Goal: Information Seeking & Learning: Learn about a topic

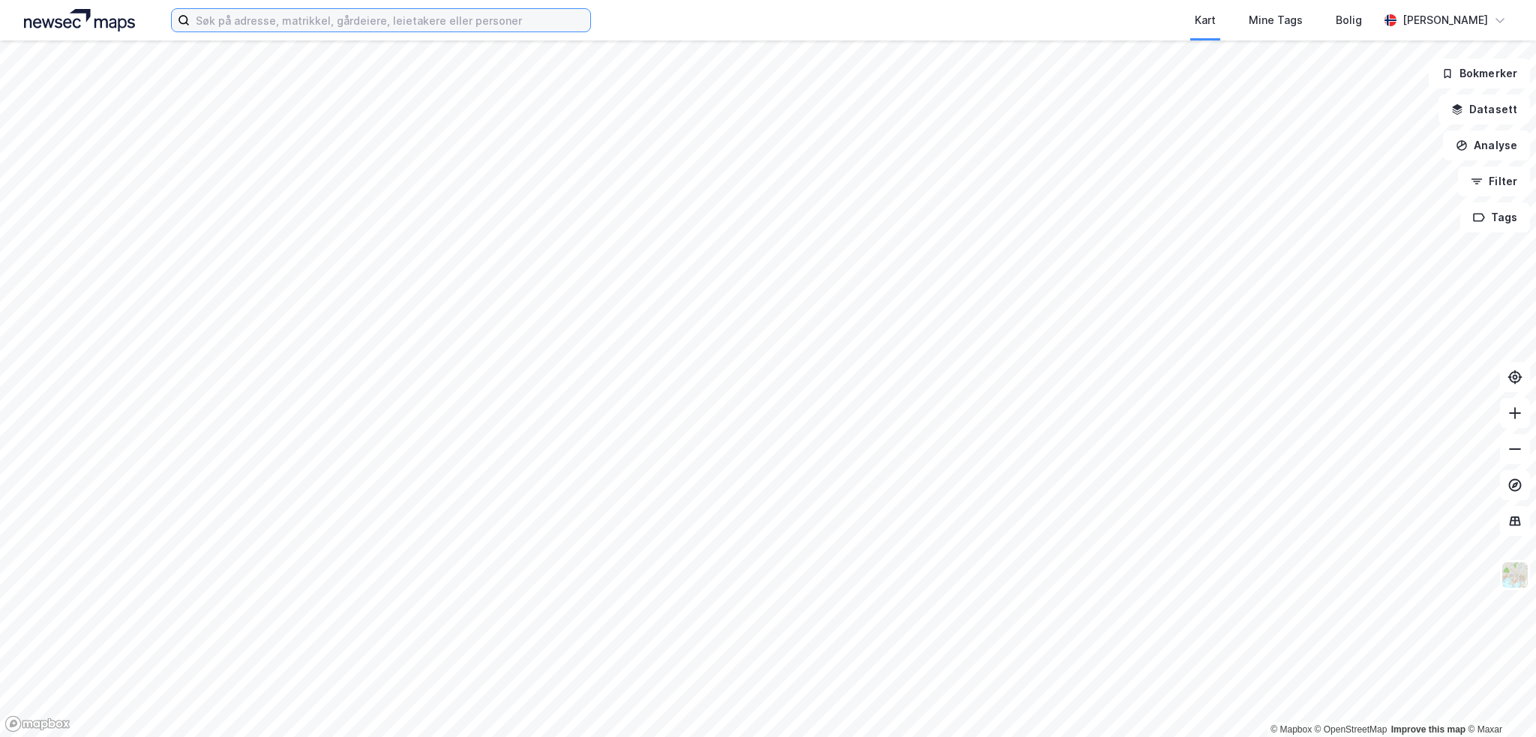
click at [296, 23] on input at bounding box center [390, 20] width 401 height 23
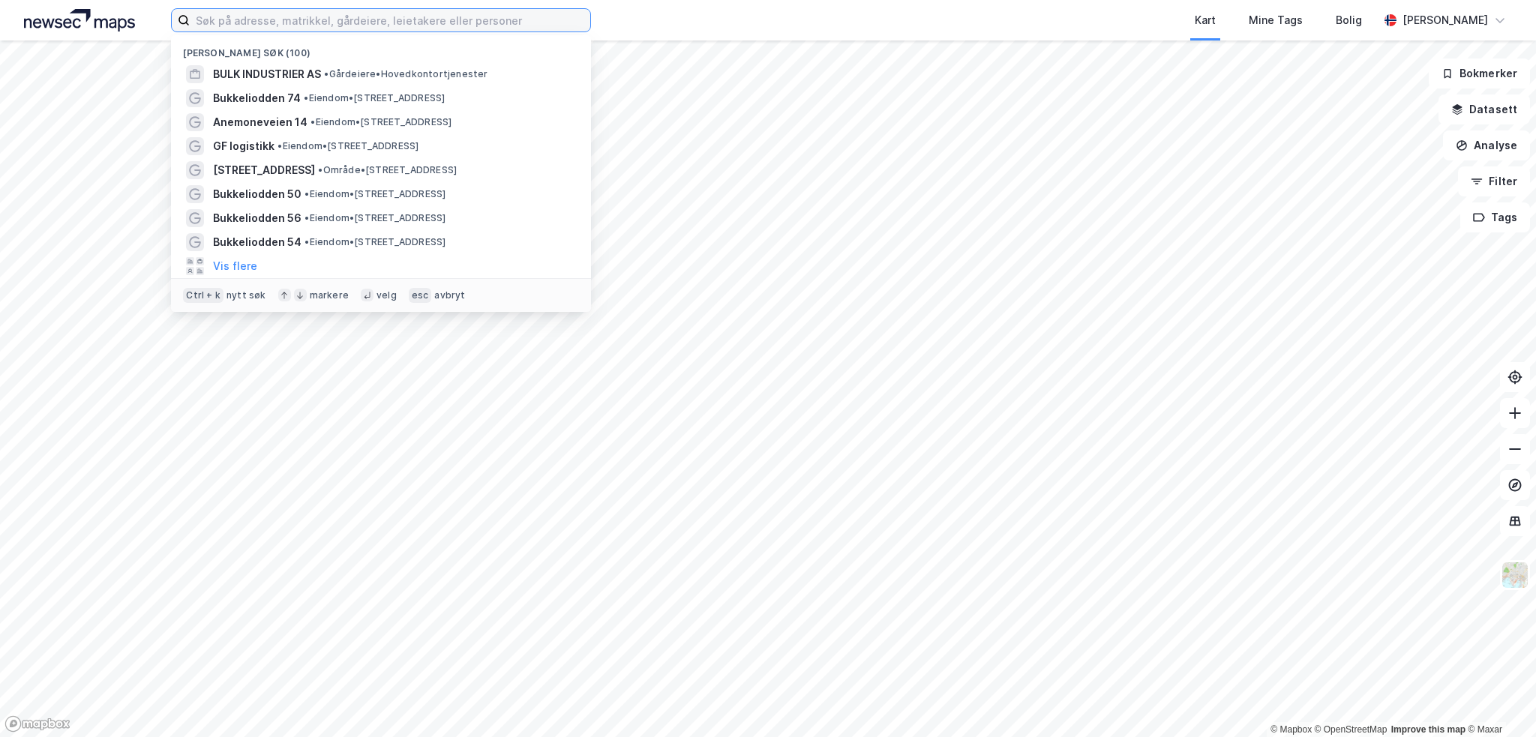
paste input "[STREET_ADDRESS]"
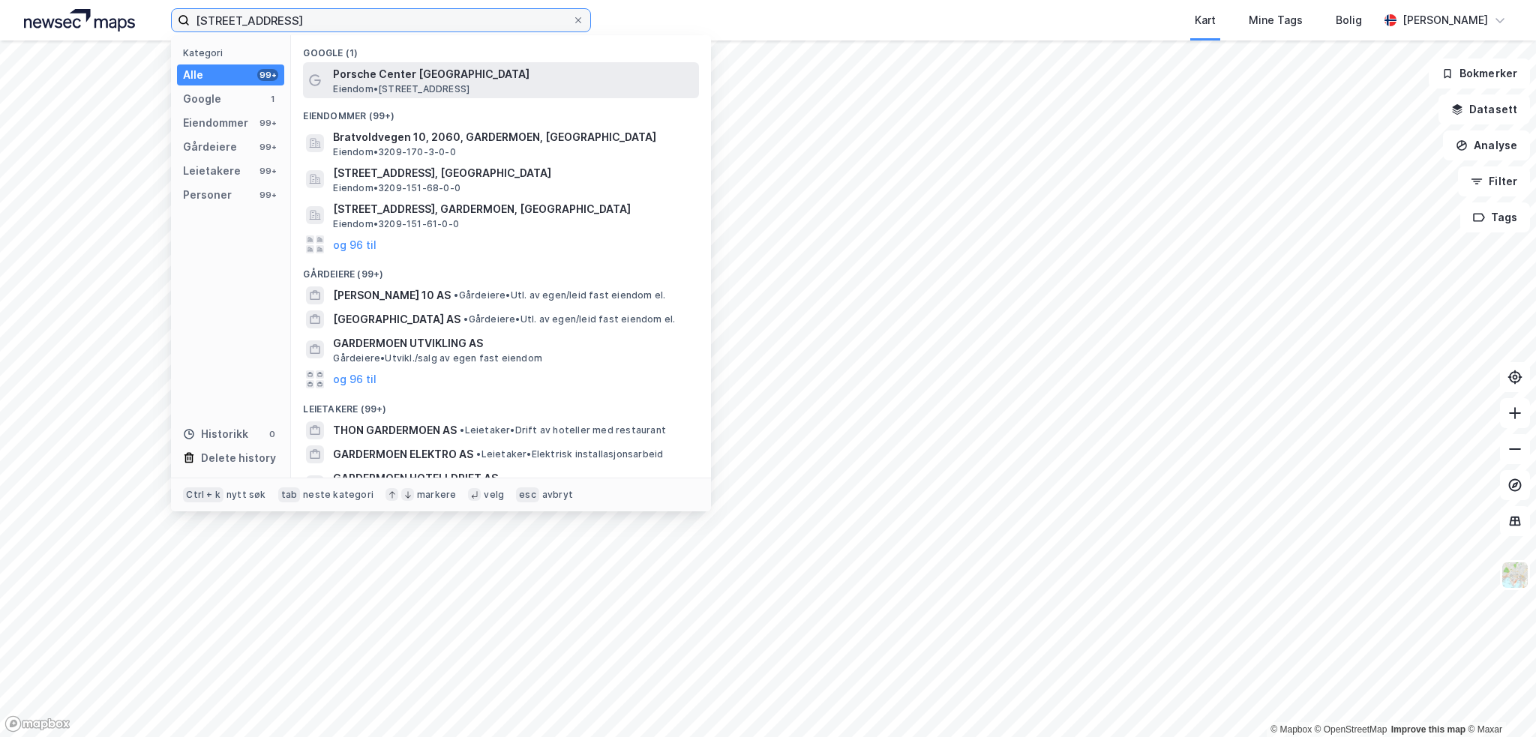
type input "[STREET_ADDRESS]"
click at [404, 80] on span "Porsche Center [GEOGRAPHIC_DATA]" at bounding box center [513, 74] width 360 height 18
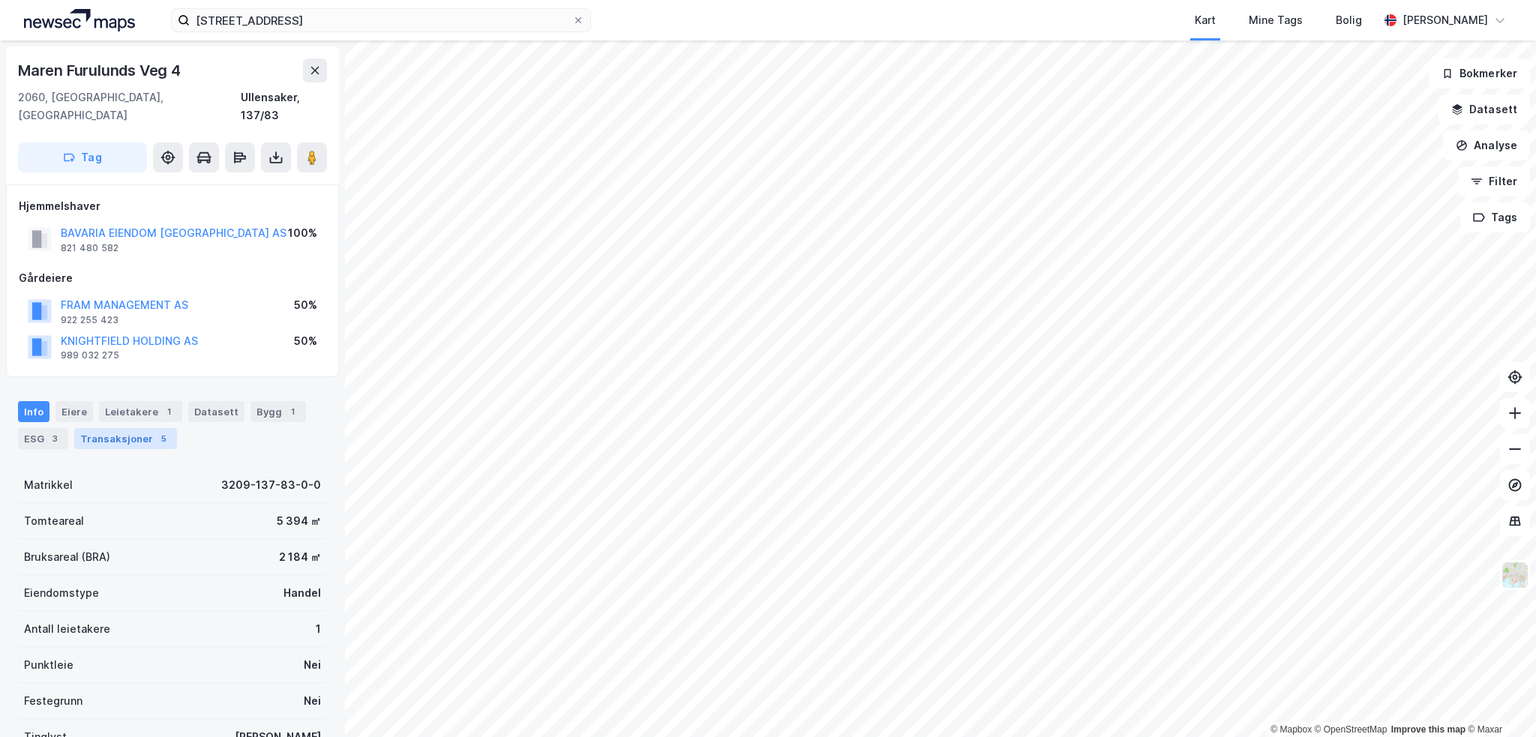
click at [105, 428] on div "Transaksjoner 5" at bounding box center [125, 438] width 103 height 21
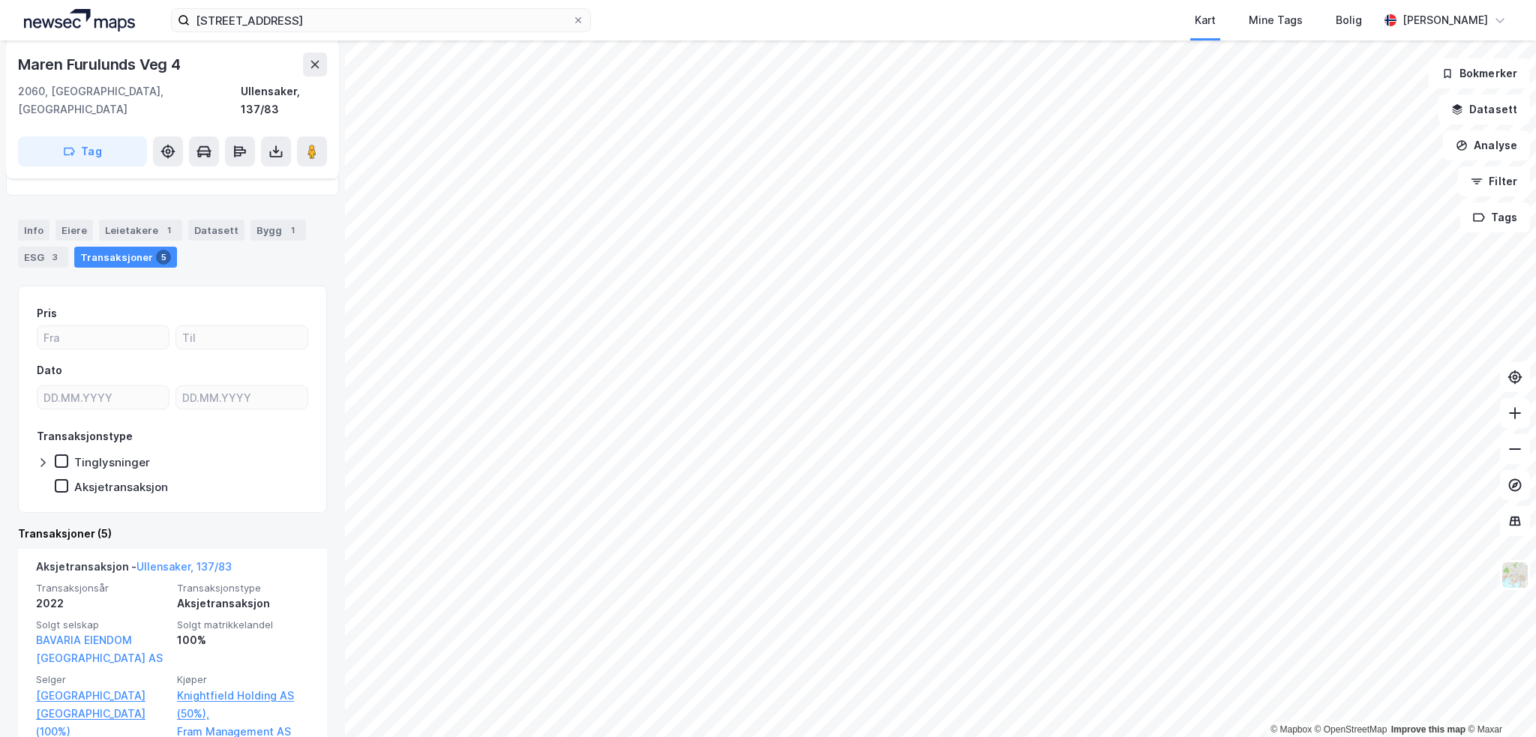
scroll to position [75, 0]
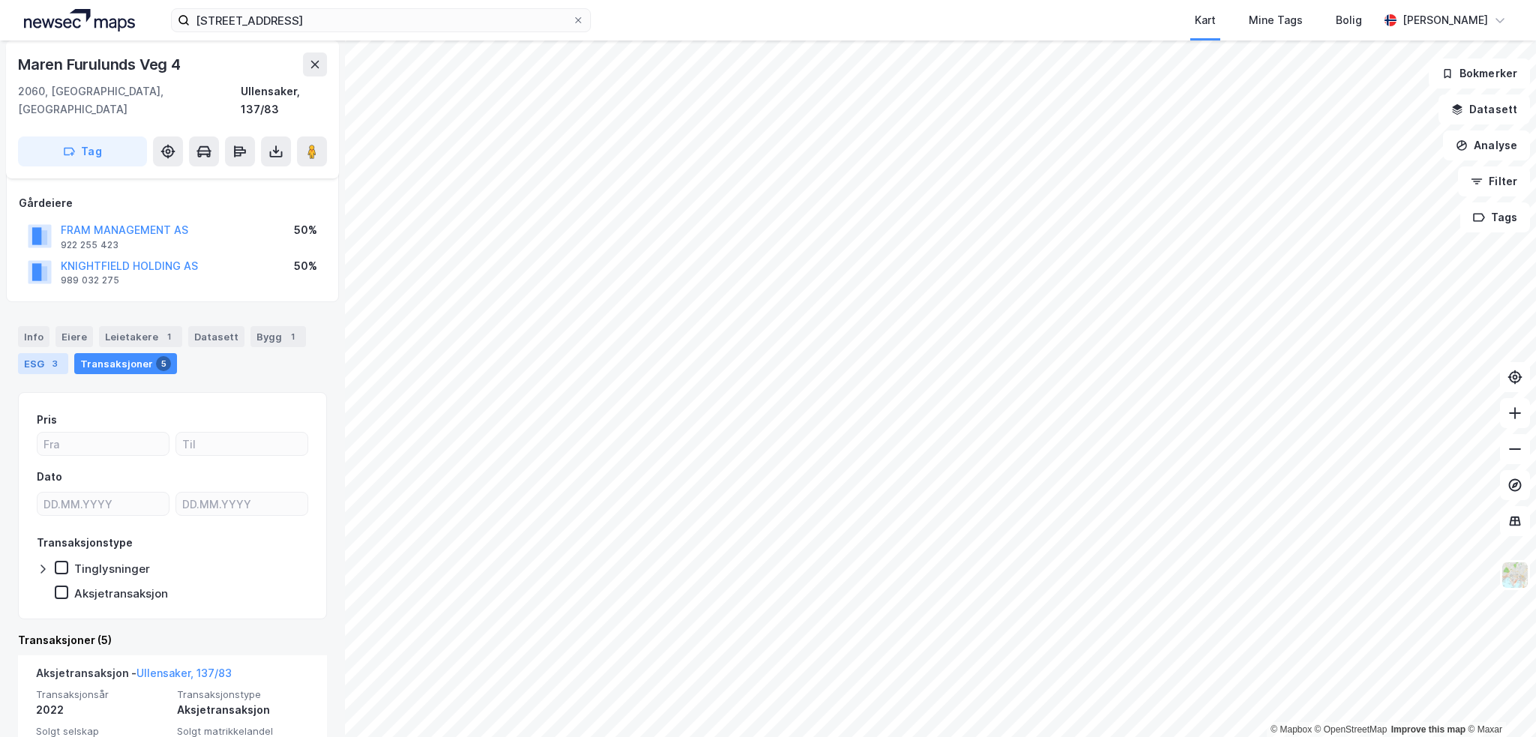
click at [48, 356] on div "3" at bounding box center [54, 363] width 15 height 15
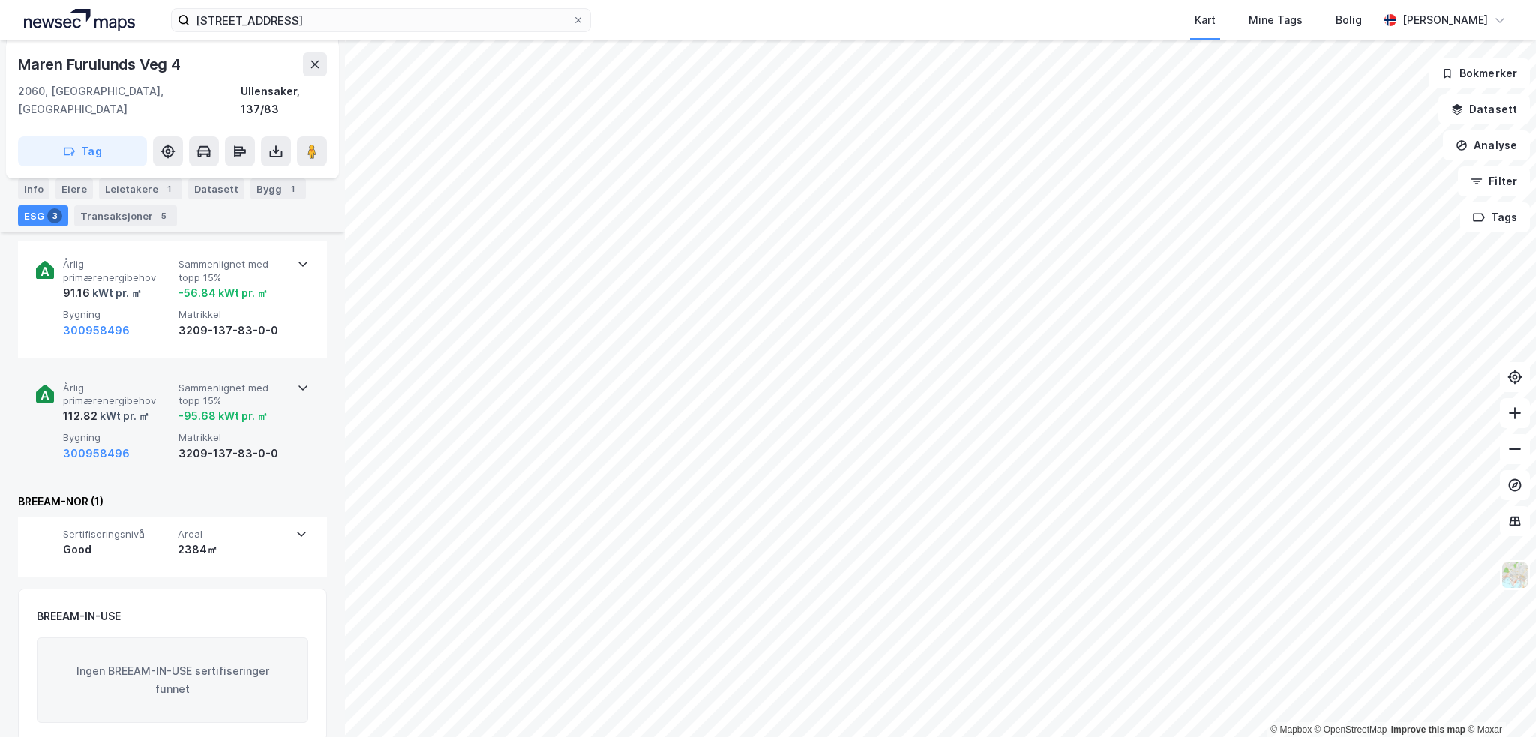
scroll to position [254, 0]
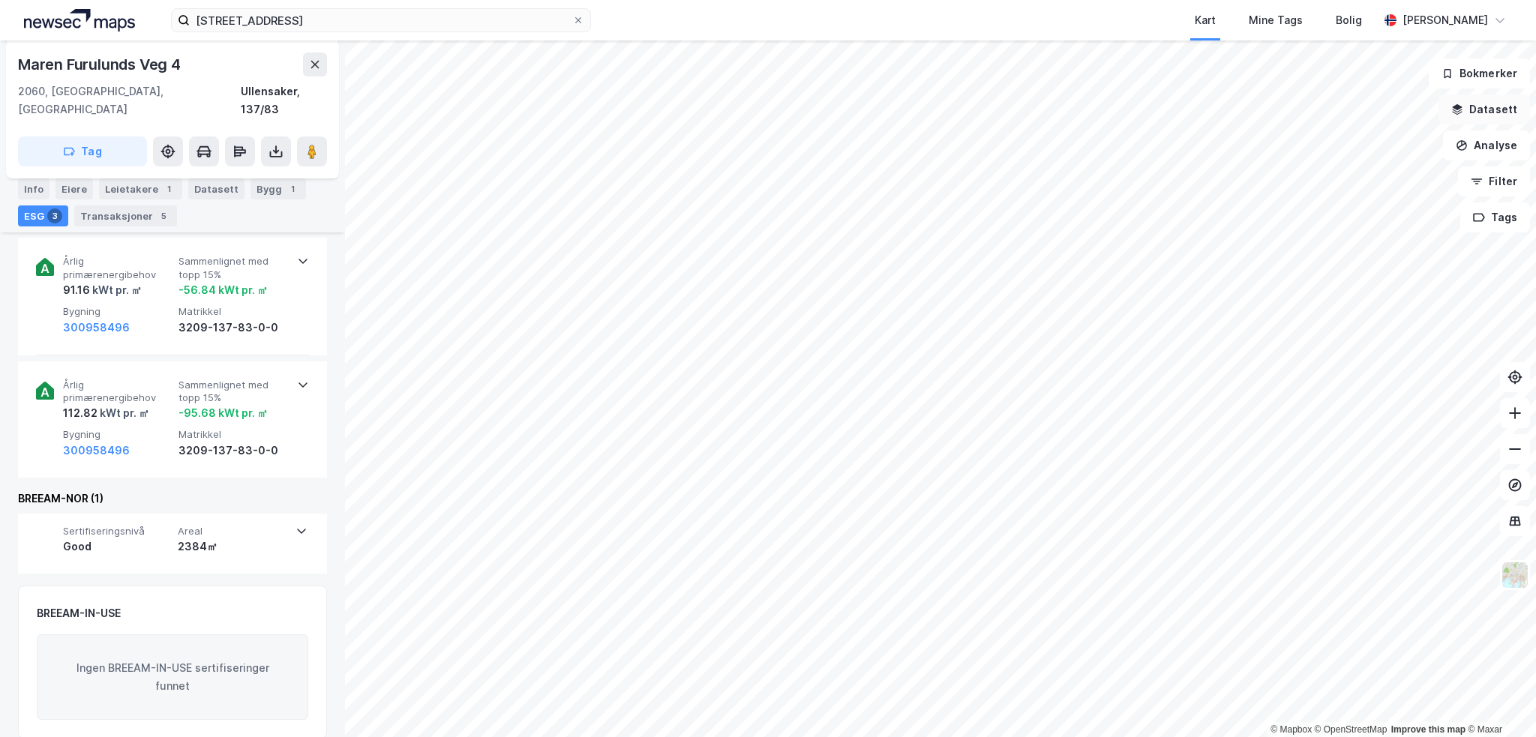
click at [1506, 110] on button "Datasett" at bounding box center [1485, 110] width 92 height 30
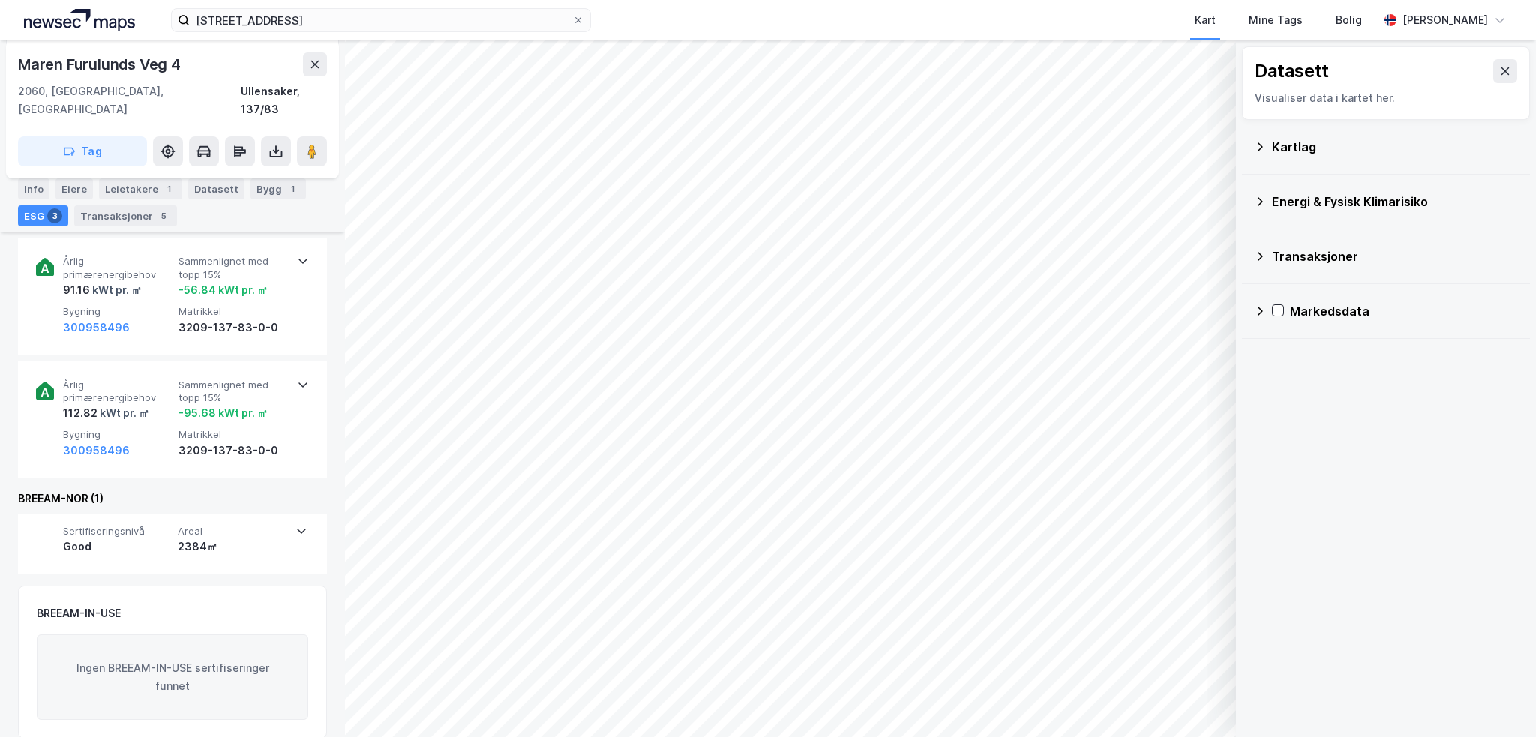
click at [1332, 311] on div "Markedsdata" at bounding box center [1404, 311] width 228 height 18
click at [1318, 254] on div "Transaksjoner" at bounding box center [1395, 257] width 246 height 18
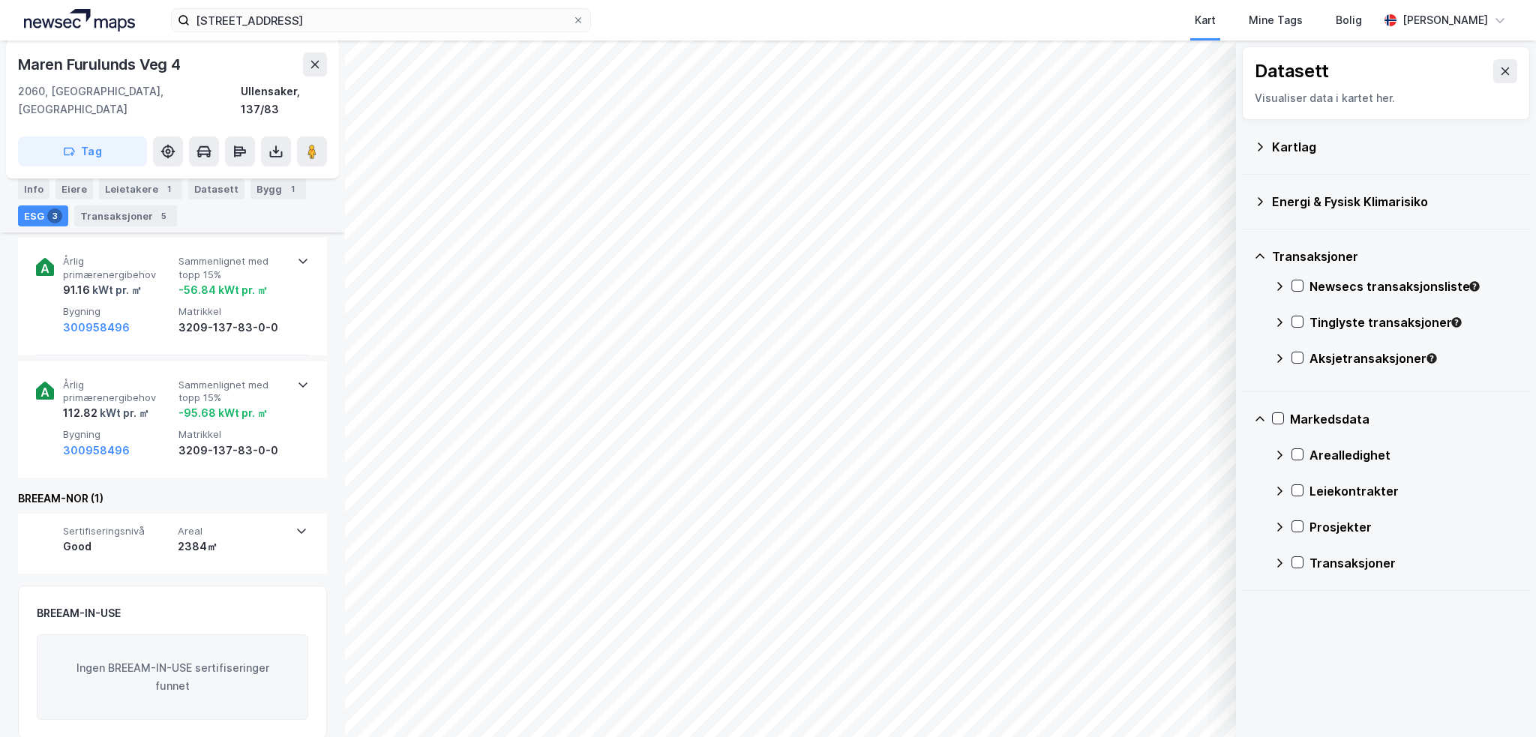
click at [1362, 285] on div "Newsecs transaksjonsliste" at bounding box center [1414, 287] width 209 height 18
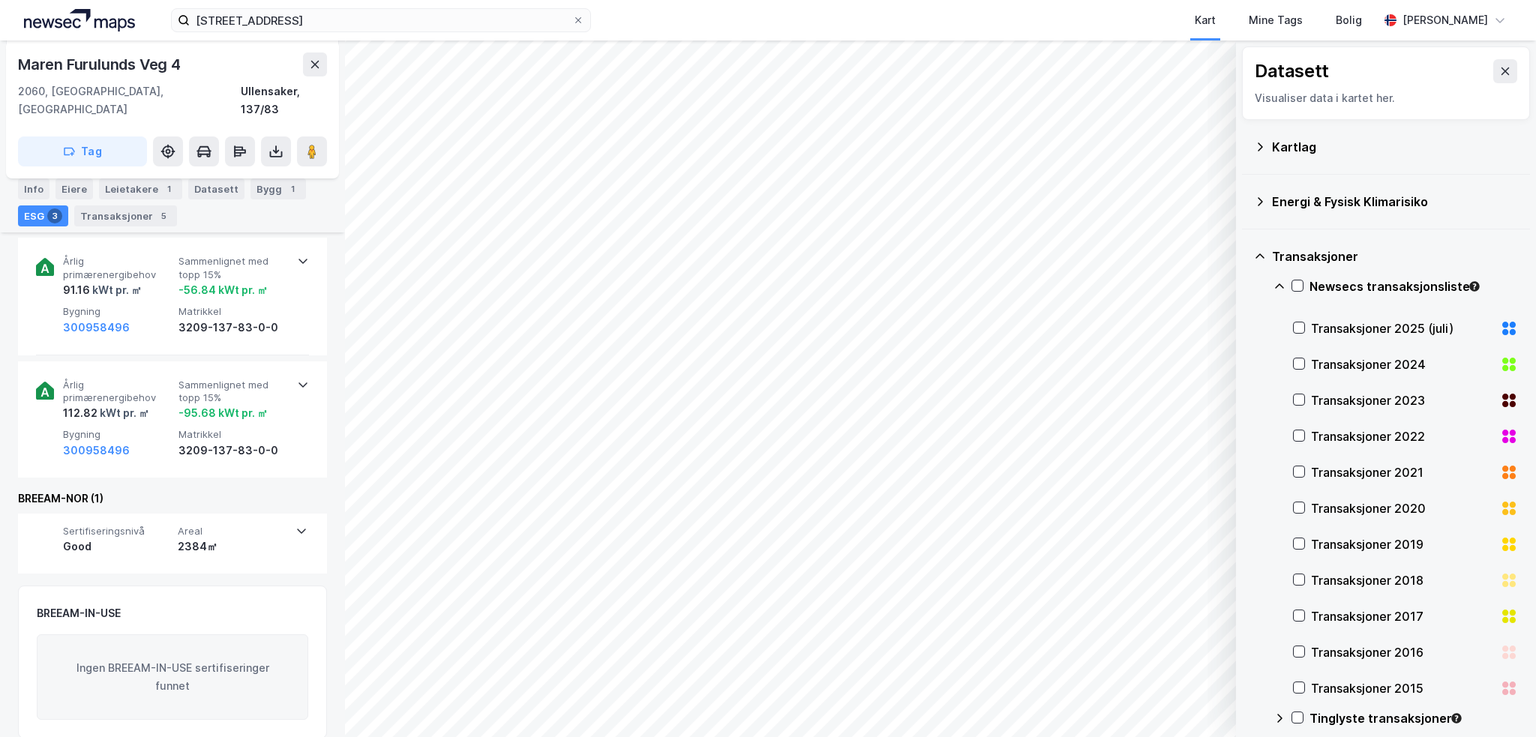
click at [1359, 434] on div "Transaksjoner 2022" at bounding box center [1402, 437] width 183 height 18
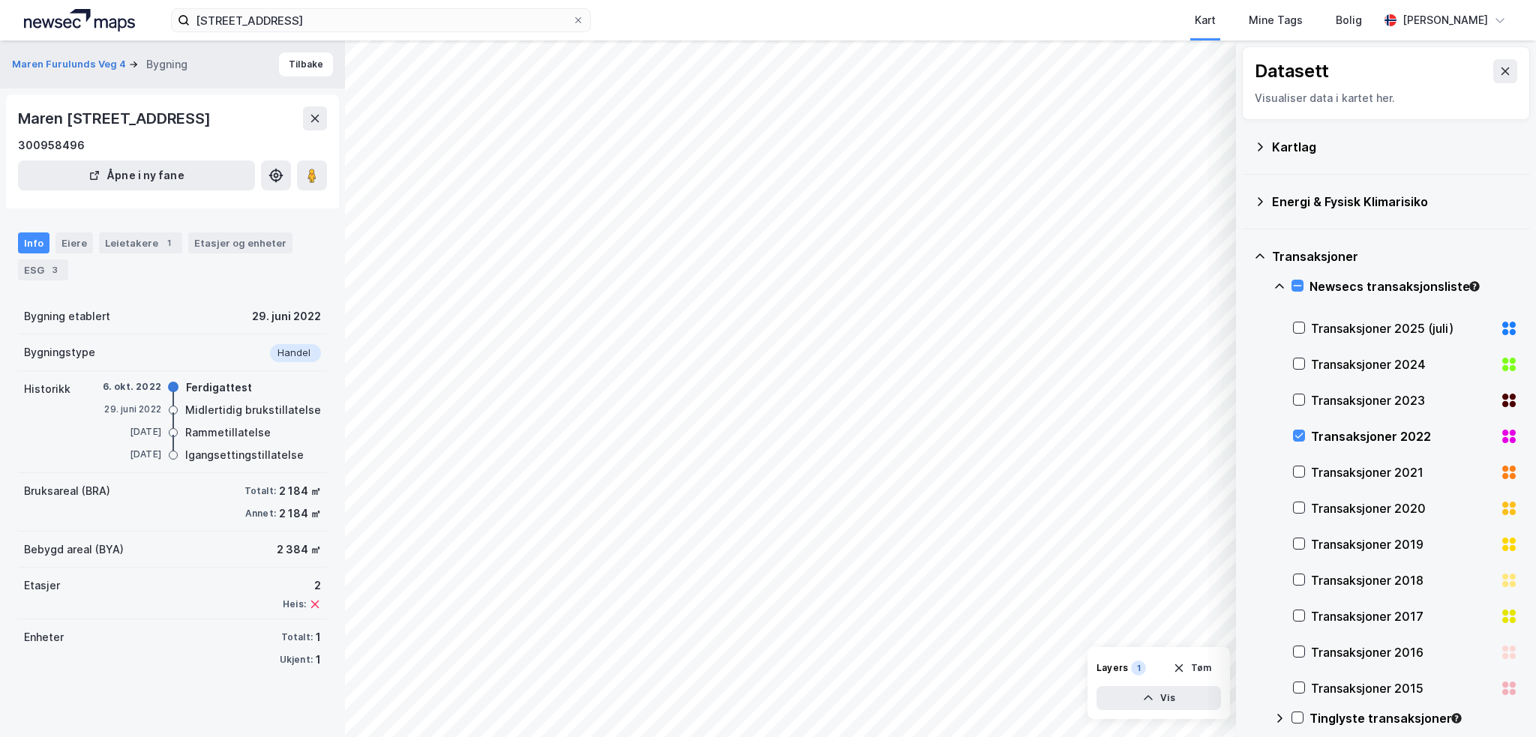
click at [1340, 482] on div "Transaksjoner 2021" at bounding box center [1405, 473] width 225 height 36
click at [1341, 434] on div "Transaksjoner 2022" at bounding box center [1402, 437] width 183 height 18
click at [1344, 403] on div "Transaksjoner 2023" at bounding box center [1402, 401] width 183 height 18
click at [1344, 434] on div "Transaksjoner 2022" at bounding box center [1402, 437] width 183 height 18
click at [296, 65] on button "Tilbake" at bounding box center [306, 65] width 54 height 24
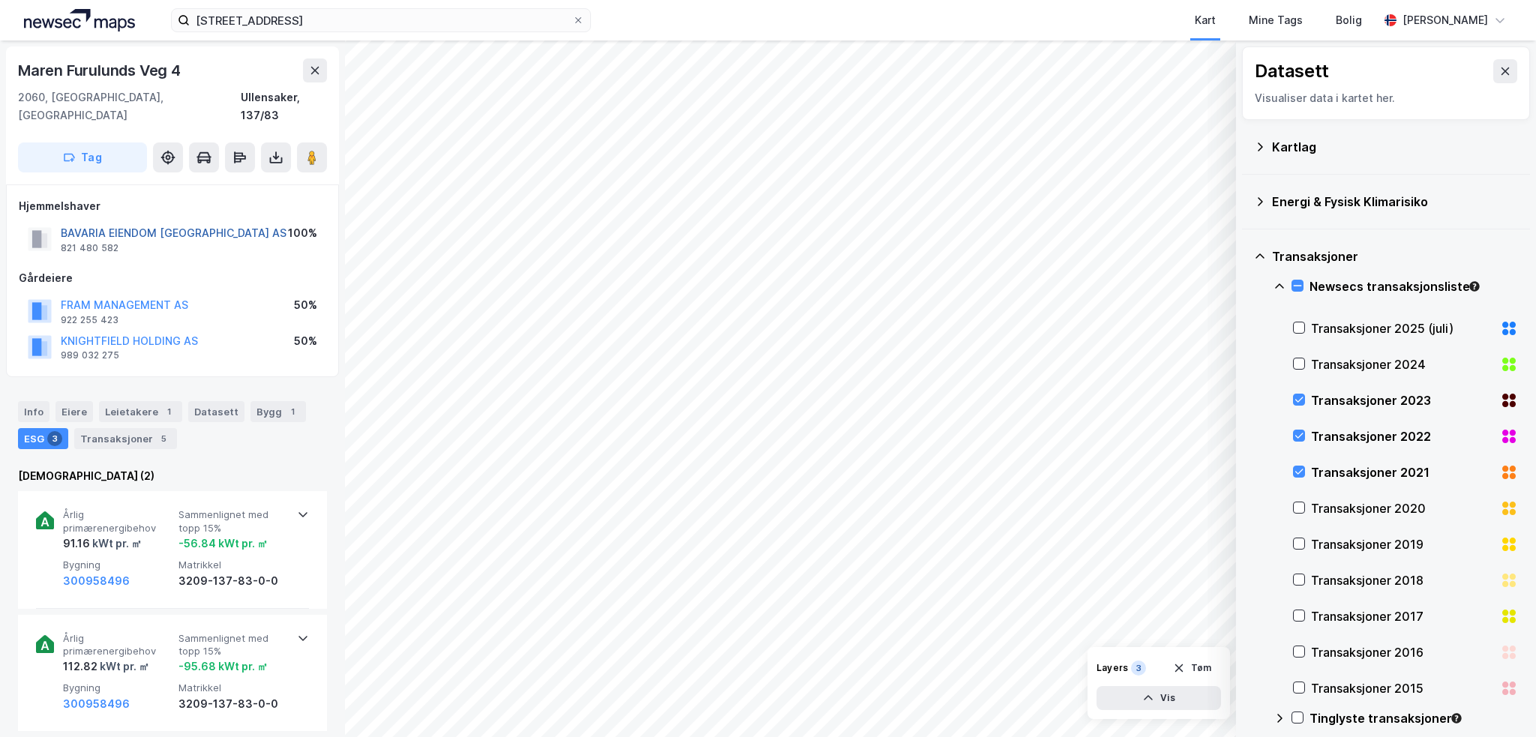
click at [0, 0] on button "BAVARIA EIENDOM [GEOGRAPHIC_DATA] AS" at bounding box center [0, 0] width 0 height 0
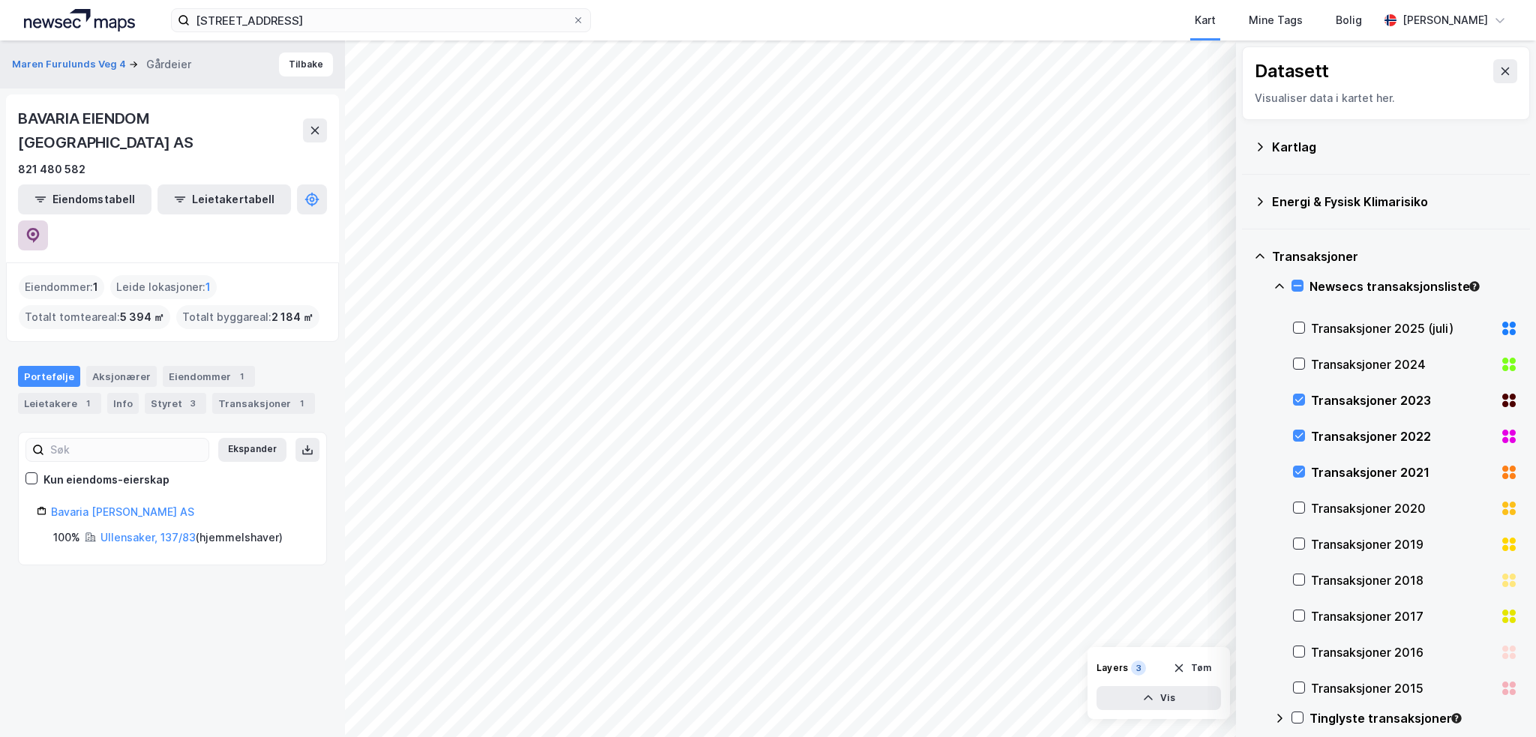
click at [35, 232] on icon at bounding box center [33, 234] width 5 height 5
